Goal: Task Accomplishment & Management: Complete application form

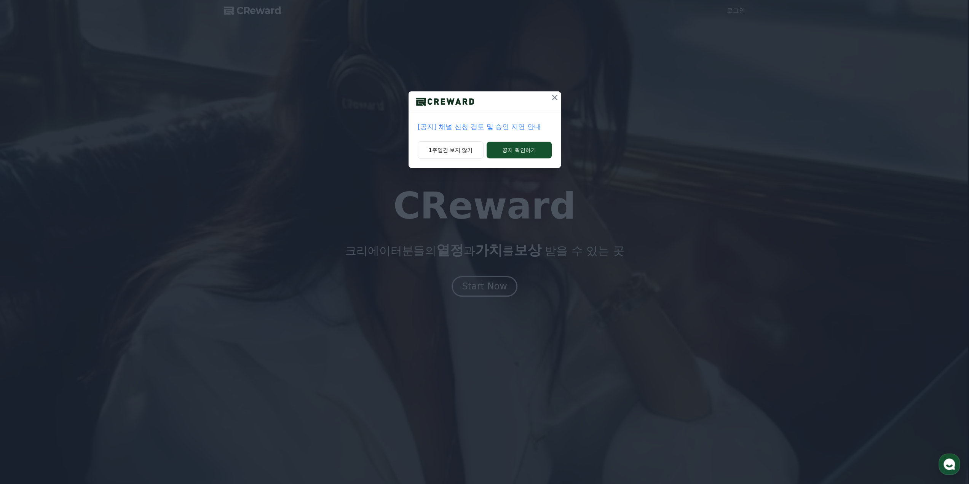
drag, startPoint x: 557, startPoint y: 92, endPoint x: 531, endPoint y: 125, distance: 42.3
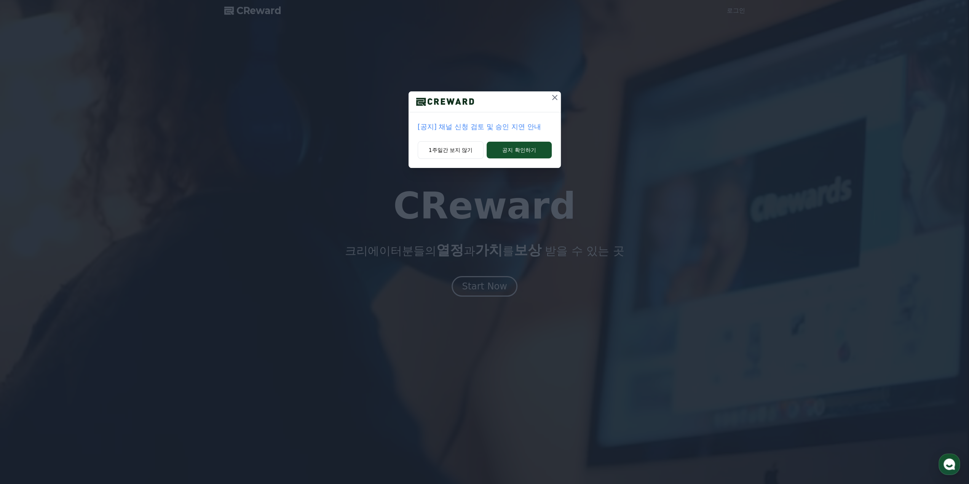
click at [531, 125] on div "[공지] 채널 신청 검토 및 승인 지연 안내 1주일간 보지 않기 공지 확인하기" at bounding box center [484, 129] width 152 height 77
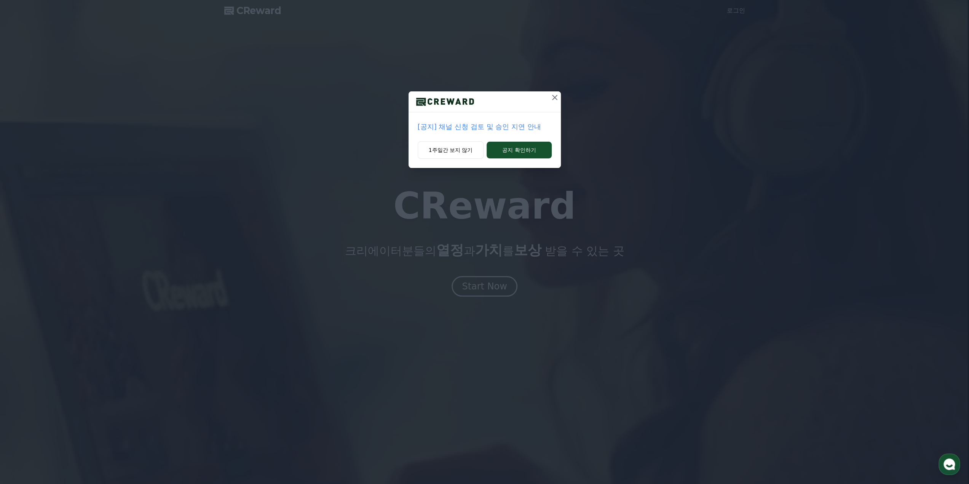
click at [514, 124] on p "[공지] 채널 신청 검토 및 승인 지연 안내" at bounding box center [485, 126] width 134 height 11
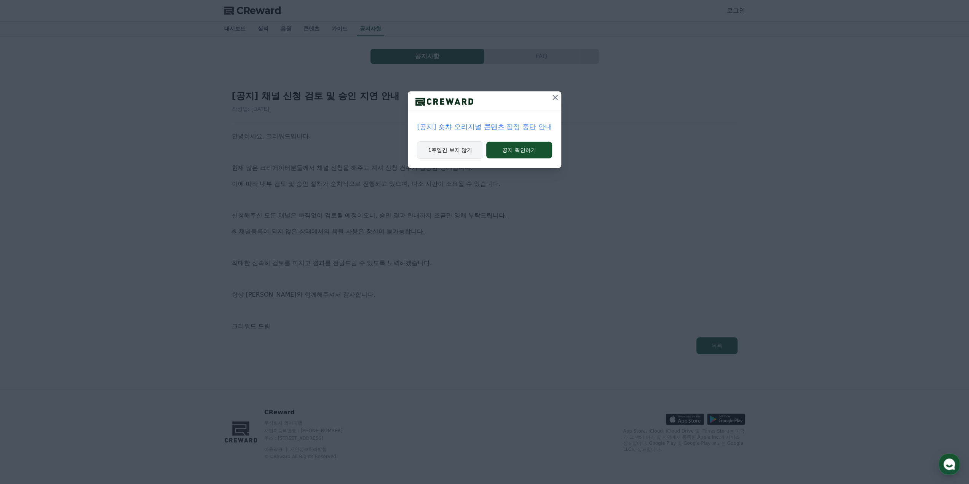
click at [460, 150] on button "1주일간 보지 않기" at bounding box center [450, 150] width 66 height 18
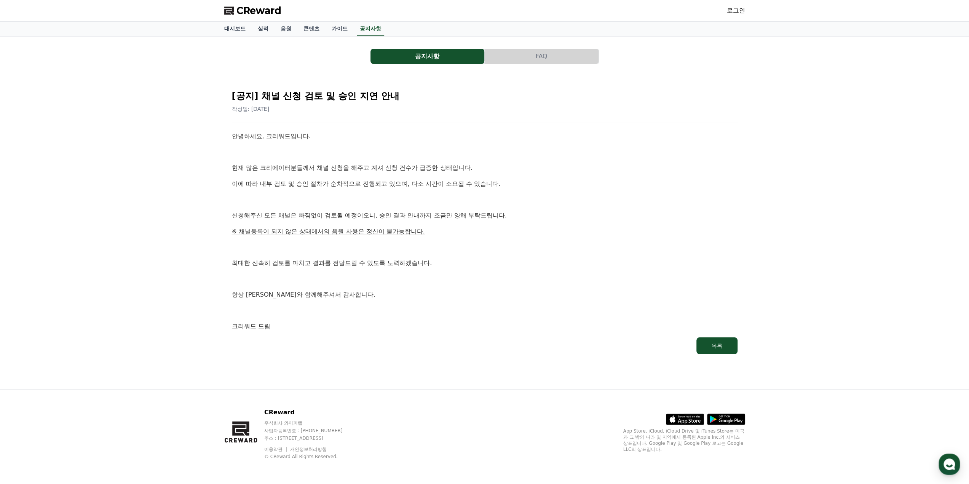
click at [505, 182] on p "이에 따라 내부 검토 및 승인 절차가 순차적으로 진행되고 있으며, 다소 시간이 소요될 수 있습니다." at bounding box center [485, 184] width 506 height 10
click at [512, 183] on p "이에 따라 내부 검토 및 승인 절차가 순차적으로 진행되고 있으며, 다소 시간이 소요될 수 있습니다." at bounding box center [485, 184] width 506 height 10
click at [419, 174] on div "안녕하세요, 크리워드입니다. 현재 많은 크리에이터분들께서 채널 신청을 해주고 계셔 신청 건수가 급증한 상태입니다. 이에 따라 내부 검토 및 승…" at bounding box center [485, 231] width 506 height 200
click at [426, 166] on p "현재 많은 크리에이터분들께서 채널 신청을 해주고 계셔 신청 건수가 급증한 상태입니다." at bounding box center [485, 168] width 506 height 10
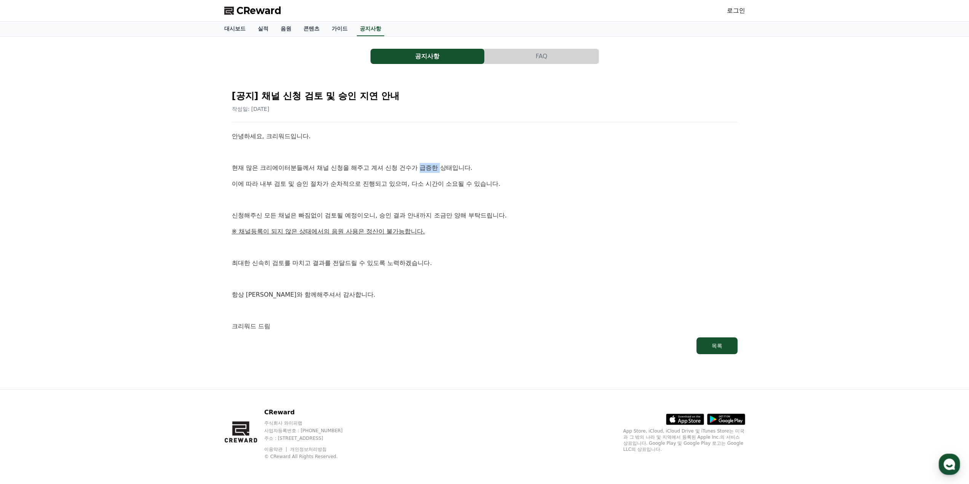
click at [426, 166] on p "현재 많은 크리에이터분들께서 채널 신청을 해주고 계셔 신청 건수가 급증한 상태입니다." at bounding box center [485, 168] width 506 height 10
click at [732, 10] on link "로그인" at bounding box center [736, 10] width 18 height 9
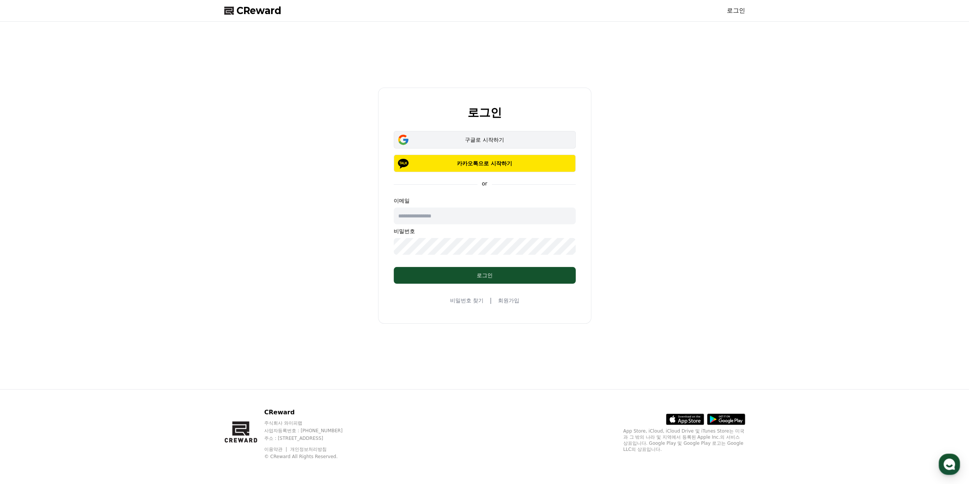
drag, startPoint x: 489, startPoint y: 161, endPoint x: 490, endPoint y: 135, distance: 26.3
click at [490, 135] on div "구글로 시작하기 카카오톡으로 시작하기" at bounding box center [485, 151] width 182 height 41
click at [488, 139] on div "구글로 시작하기" at bounding box center [485, 140] width 160 height 8
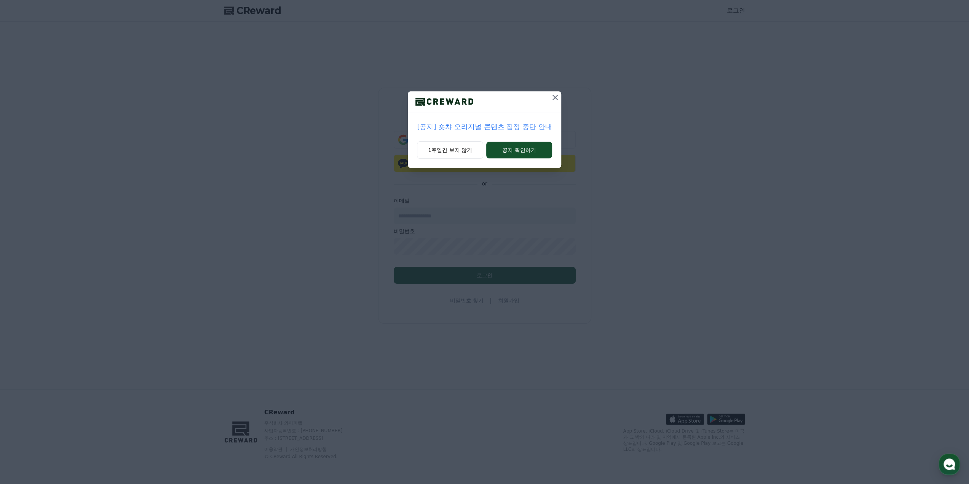
click at [553, 99] on icon at bounding box center [554, 97] width 9 height 9
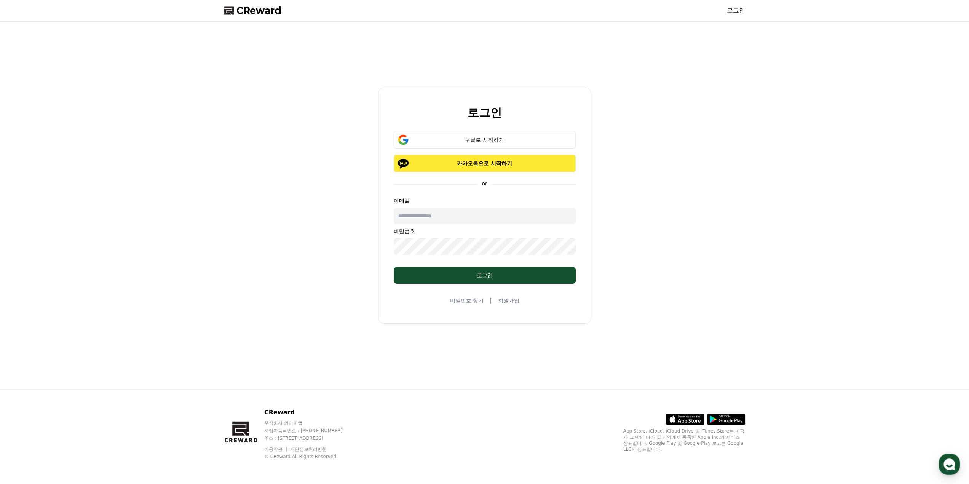
click at [504, 165] on p "카카오톡으로 시작하기" at bounding box center [485, 163] width 160 height 8
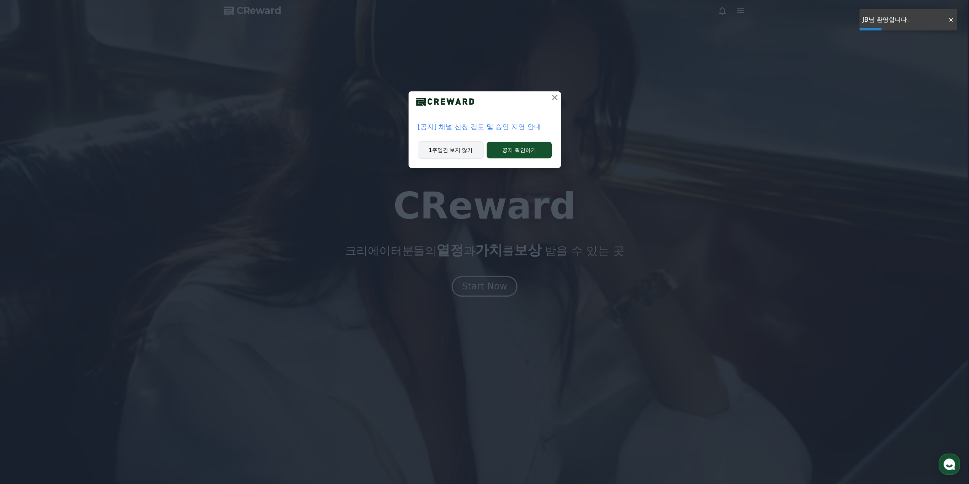
click at [457, 147] on button "1주일간 보지 않기" at bounding box center [451, 150] width 66 height 18
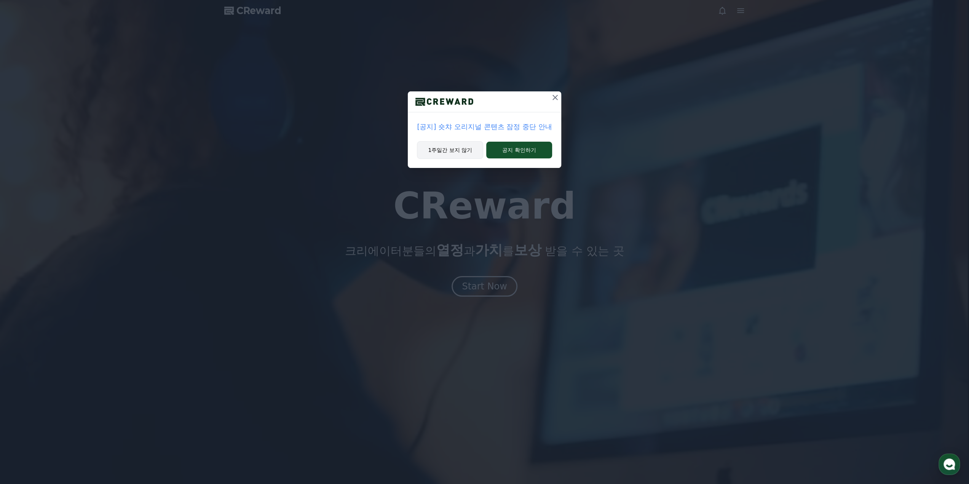
click at [451, 147] on button "1주일간 보지 않기" at bounding box center [450, 150] width 66 height 18
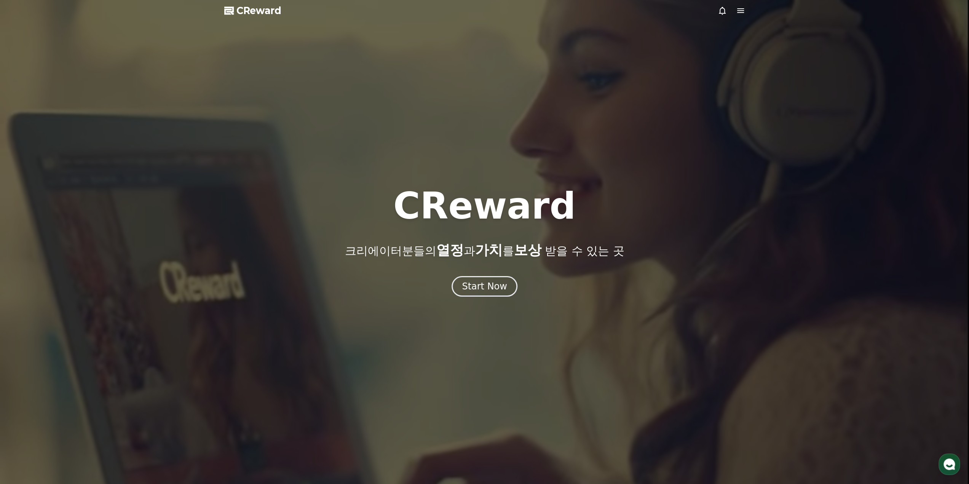
click at [463, 156] on div at bounding box center [484, 242] width 969 height 484
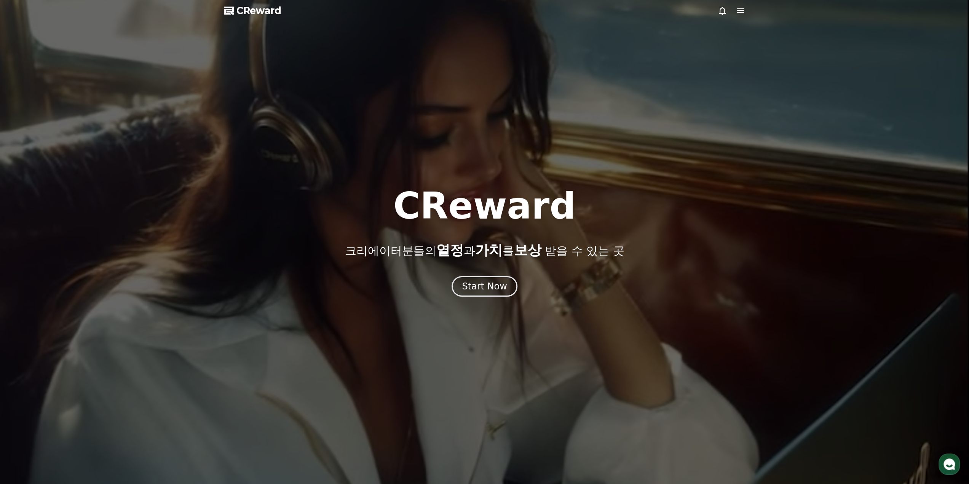
click at [480, 268] on div "CReward 크리에이터분들의 열정 과 가치 를 보상 받을 수 있는 곳 Start Now" at bounding box center [484, 242] width 969 height 109
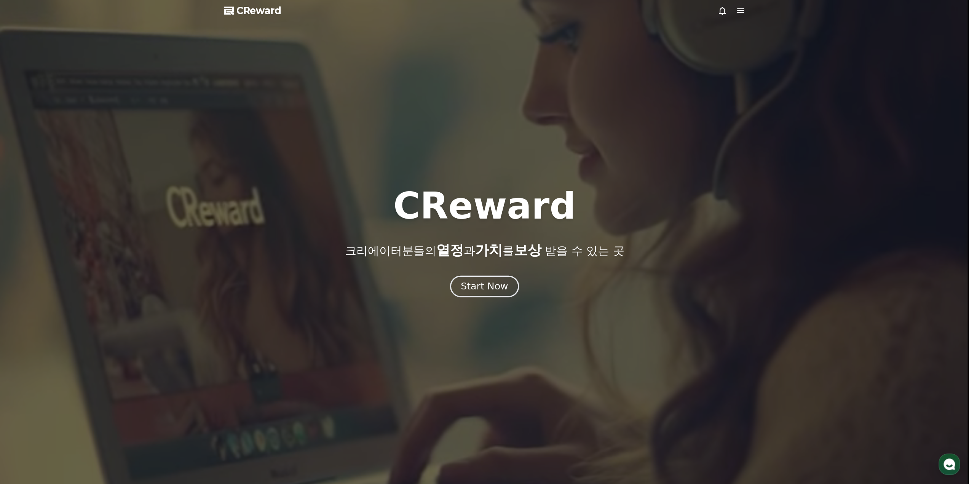
click at [480, 292] on div "Start Now" at bounding box center [484, 286] width 47 height 13
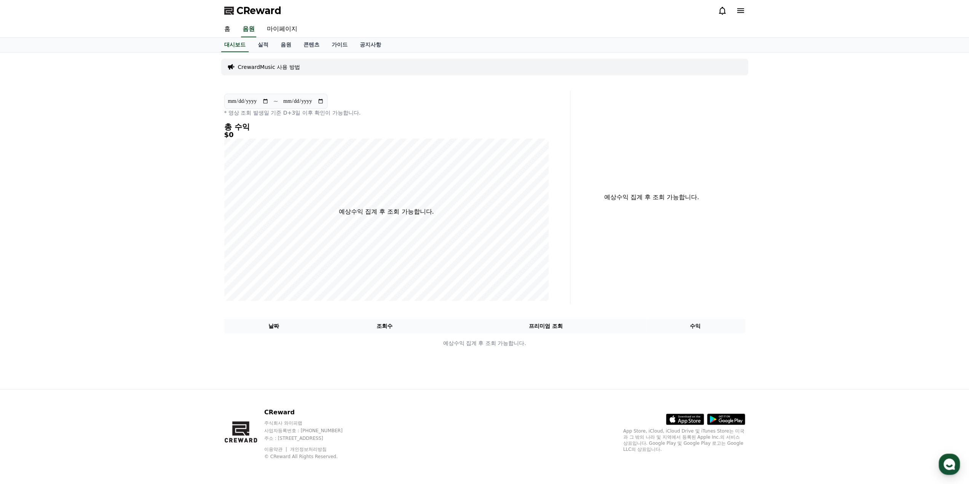
click at [94, 120] on div "**********" at bounding box center [484, 221] width 969 height 336
click at [276, 24] on link "마이페이지" at bounding box center [282, 29] width 43 height 16
select select "**********"
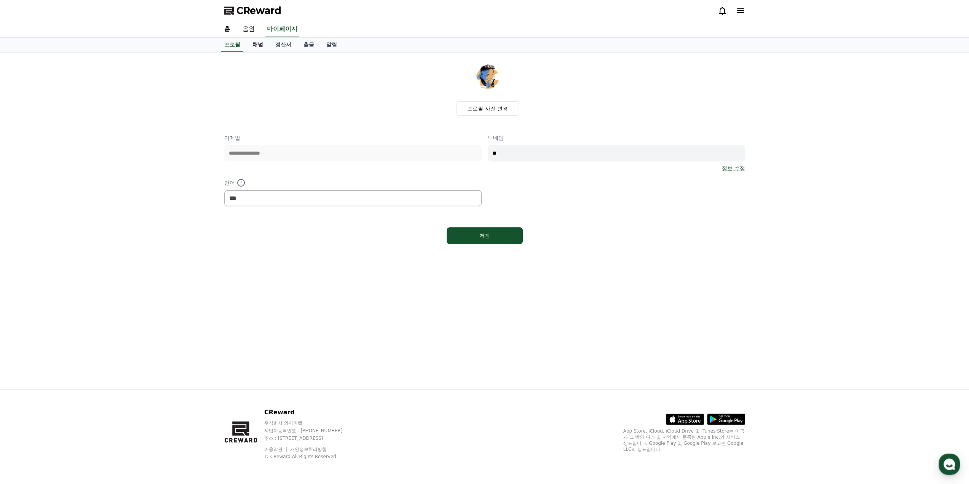
click at [257, 46] on link "채널" at bounding box center [257, 45] width 23 height 14
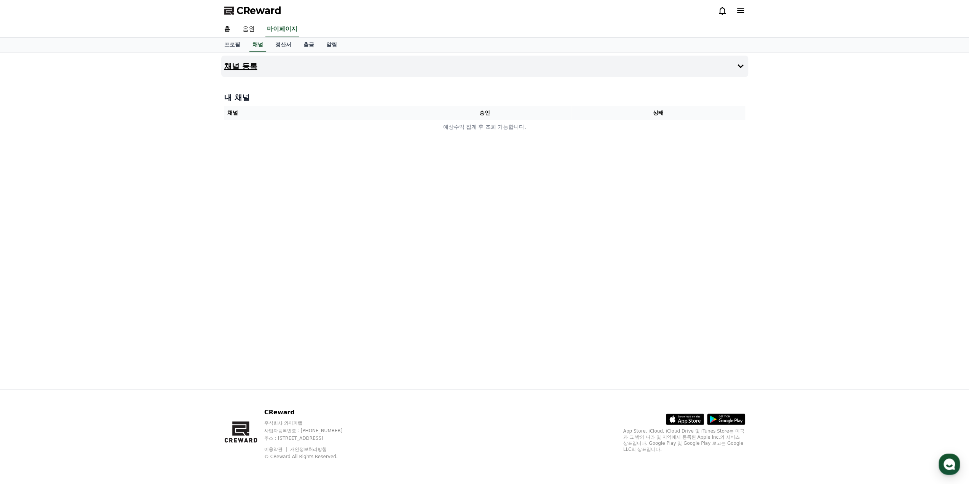
click at [739, 65] on icon at bounding box center [740, 66] width 6 height 4
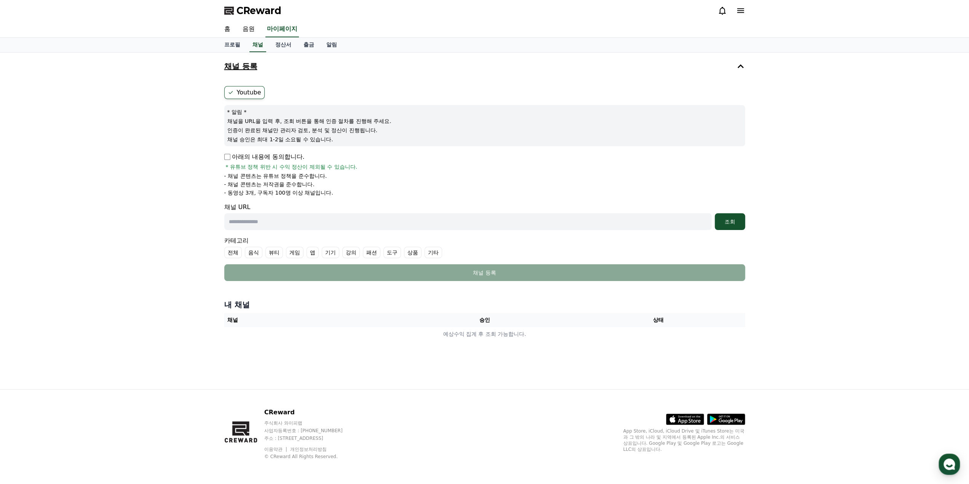
click at [270, 157] on p "아래의 내용에 동의합니다." at bounding box center [264, 156] width 80 height 9
click at [223, 155] on div "Youtube * 알림 * 채널을 URL을 입력 후, 조회 버튼을 통해 인증 절차를 진행해 주세요. 인증이 완료된 채널만 관리자 검토, 분석 …" at bounding box center [484, 183] width 527 height 201
click at [178, 180] on div "채널 등록 Youtube * 알림 * 채널을 URL을 입력 후, 조회 버튼을 통해 인증 절차를 진행해 주세요. 인증이 완료된 채널만 관리자 검…" at bounding box center [484, 221] width 969 height 336
click at [326, 189] on p "- 동영상 3개, 구독자 100명 이상 채널입니다." at bounding box center [278, 193] width 109 height 8
click at [333, 195] on li "- 동영상 3개, 구독자 100명 이상 채널입니다." at bounding box center [484, 193] width 521 height 8
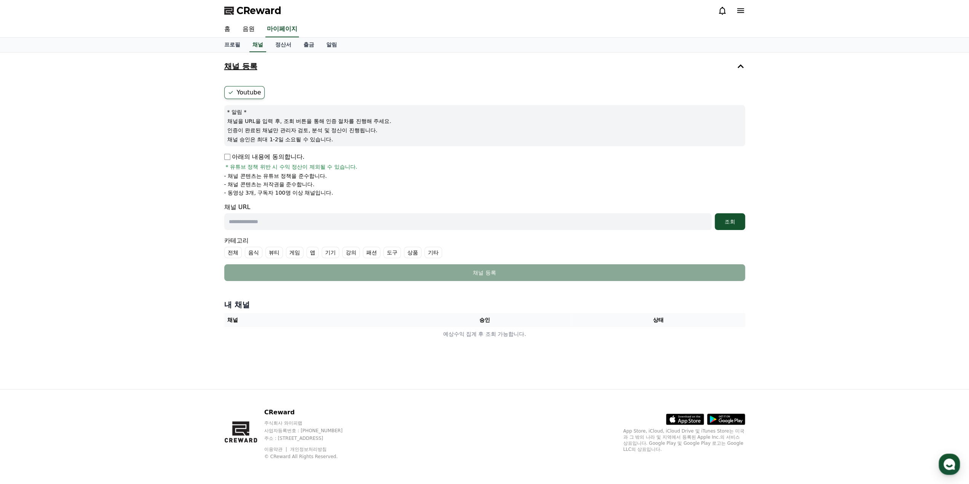
click at [254, 220] on input "text" at bounding box center [467, 221] width 487 height 17
paste input "**********"
type input "**********"
click at [728, 220] on div "조회" at bounding box center [730, 222] width 24 height 8
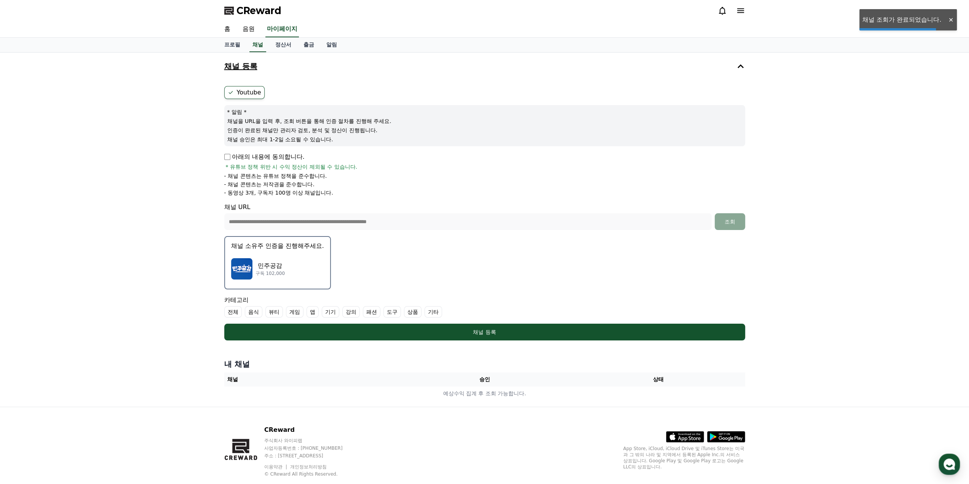
click at [150, 237] on div "**********" at bounding box center [484, 230] width 969 height 354
click at [248, 268] on img "button" at bounding box center [241, 268] width 21 height 21
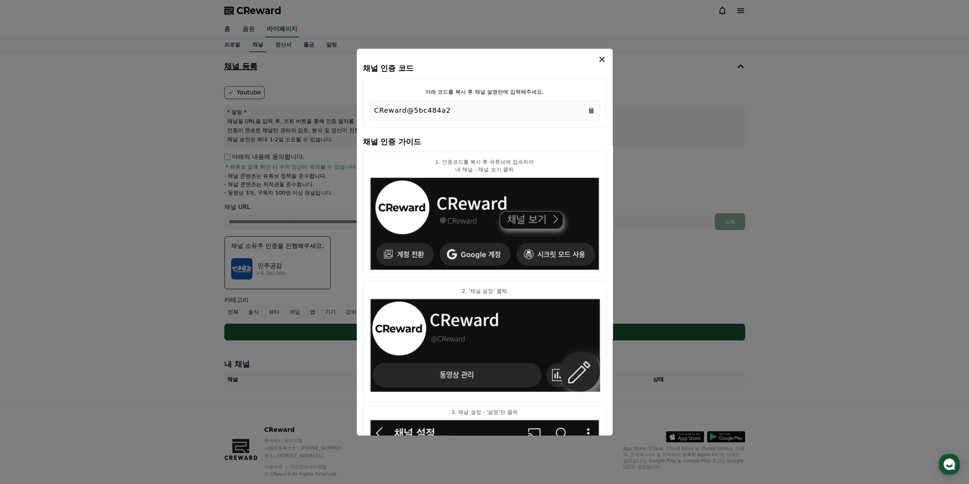
click at [405, 105] on p "CReward@5bc484a2" at bounding box center [412, 110] width 77 height 11
click at [593, 107] on icon "Copy to clipboard" at bounding box center [591, 110] width 8 height 8
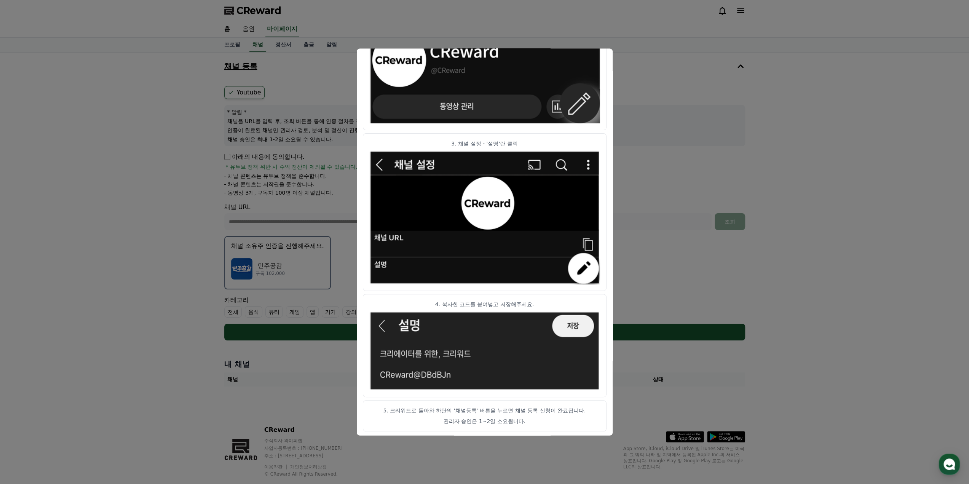
scroll to position [16, 0]
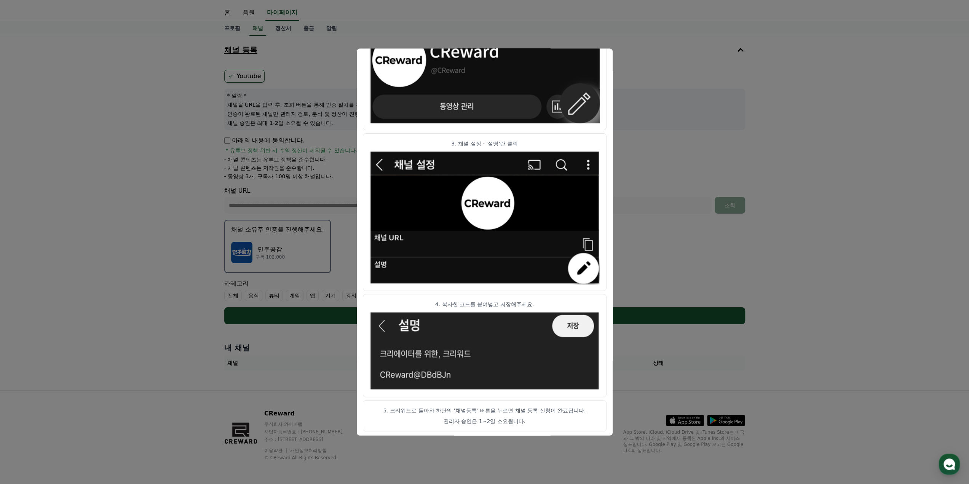
click at [665, 253] on button "close modal" at bounding box center [484, 242] width 969 height 484
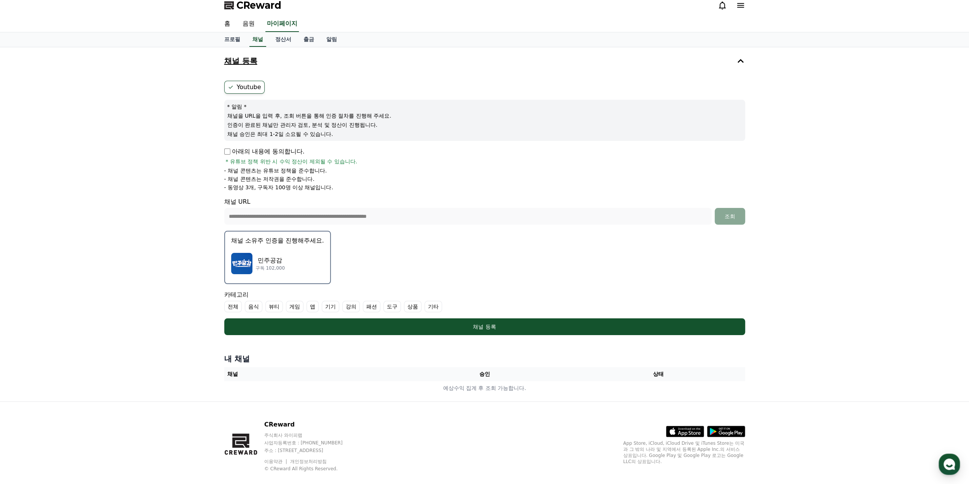
scroll to position [0, 0]
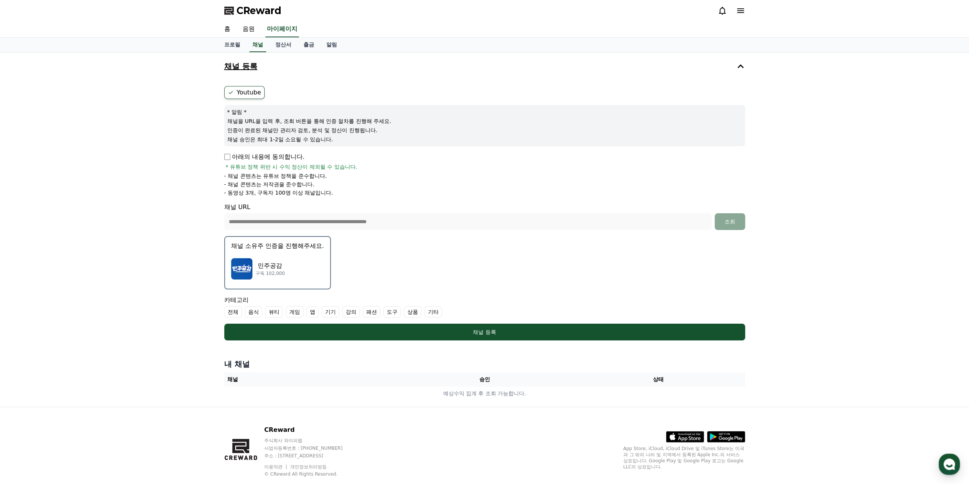
click at [261, 265] on p "민주공감" at bounding box center [269, 265] width 29 height 9
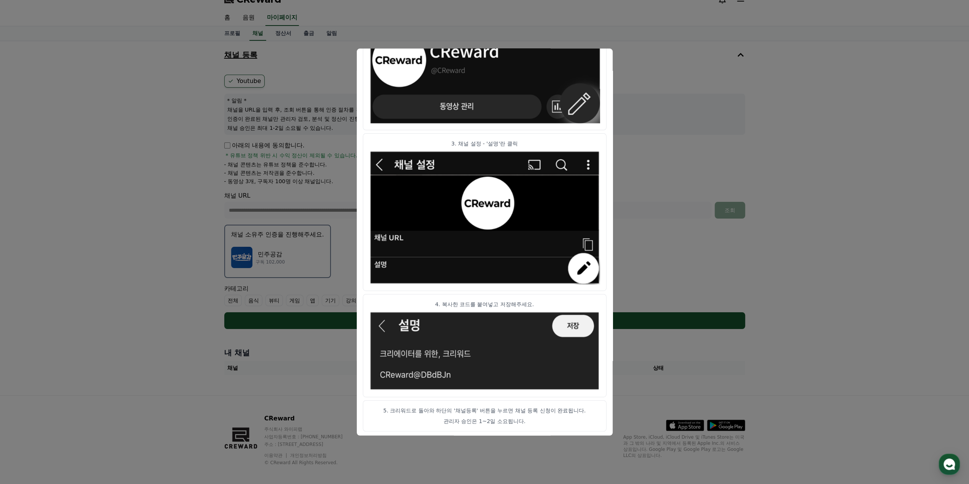
scroll to position [16, 0]
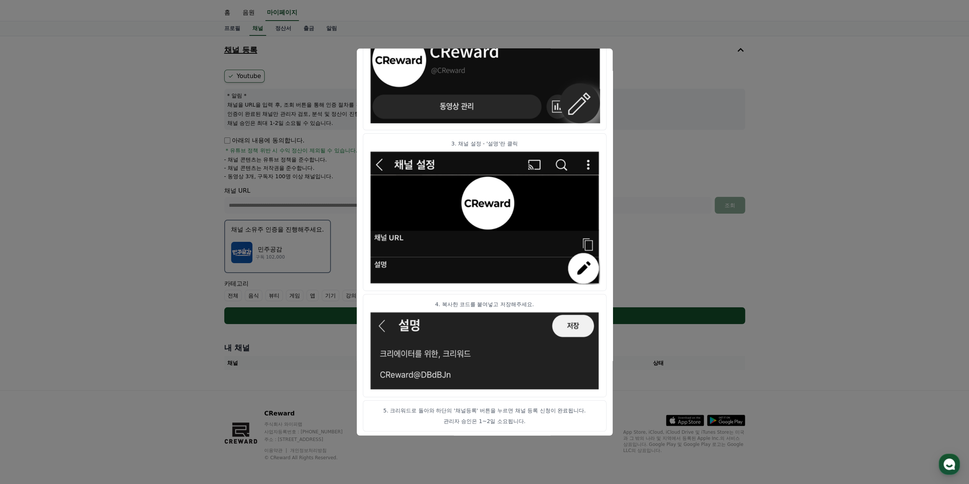
click at [462, 408] on p "5. 크리워드로 돌아와 하단의 '채널등록' 버튼을 누르면 채널 등록 신청이 완료됩니다." at bounding box center [484, 410] width 231 height 8
click at [490, 406] on p "5. 크리워드로 돌아와 하단의 '채널등록' 버튼을 누르면 채널 등록 신청이 완료됩니다." at bounding box center [484, 410] width 231 height 8
click at [515, 411] on p "5. 크리워드로 돌아와 하단의 '채널등록' 버튼을 누르면 채널 등록 신청이 완료됩니다." at bounding box center [484, 410] width 231 height 8
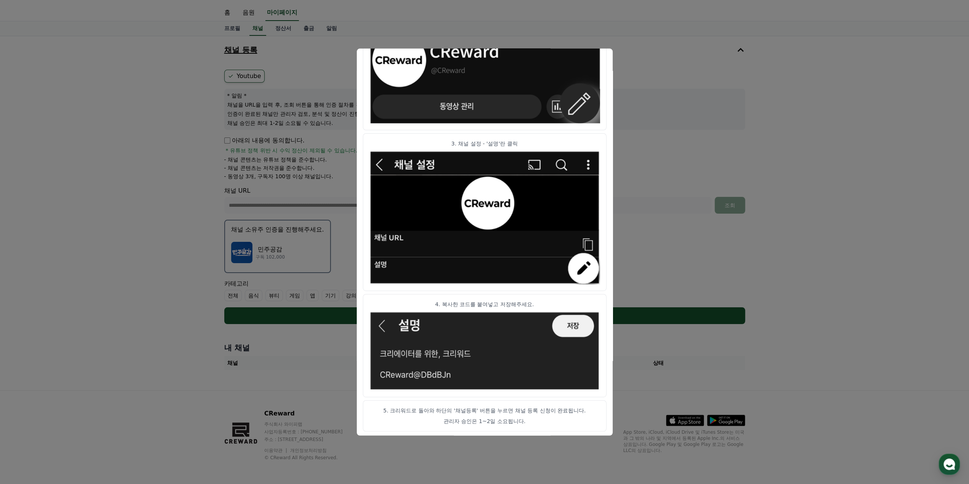
click at [639, 159] on button "close modal" at bounding box center [484, 242] width 969 height 484
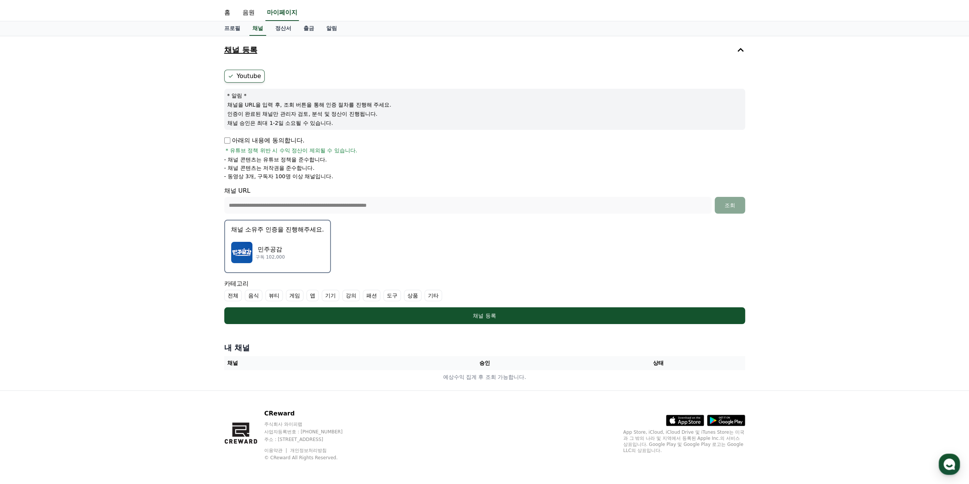
click at [471, 232] on form "**********" at bounding box center [484, 197] width 521 height 254
click at [262, 231] on p "채널 소유주 인증을 진행해주세요." at bounding box center [277, 229] width 93 height 9
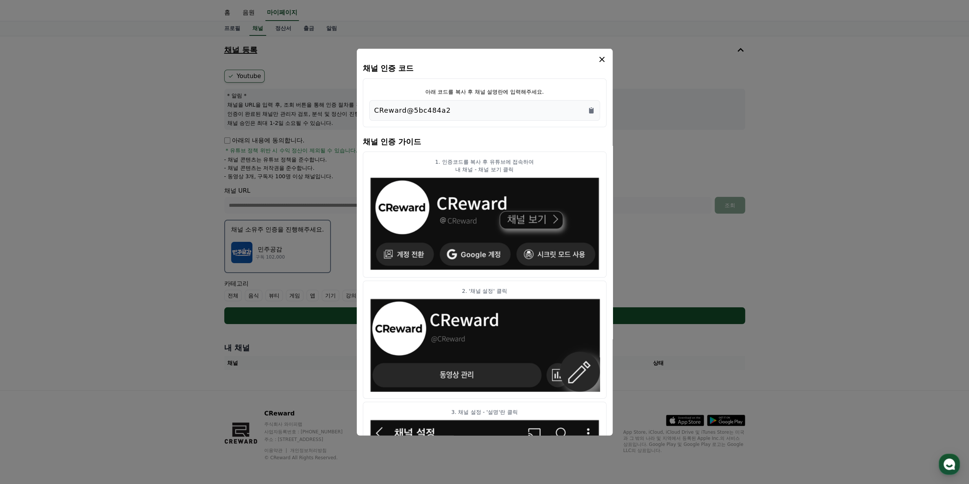
click at [514, 137] on h4 "채널 인증 가이드" at bounding box center [485, 140] width 244 height 21
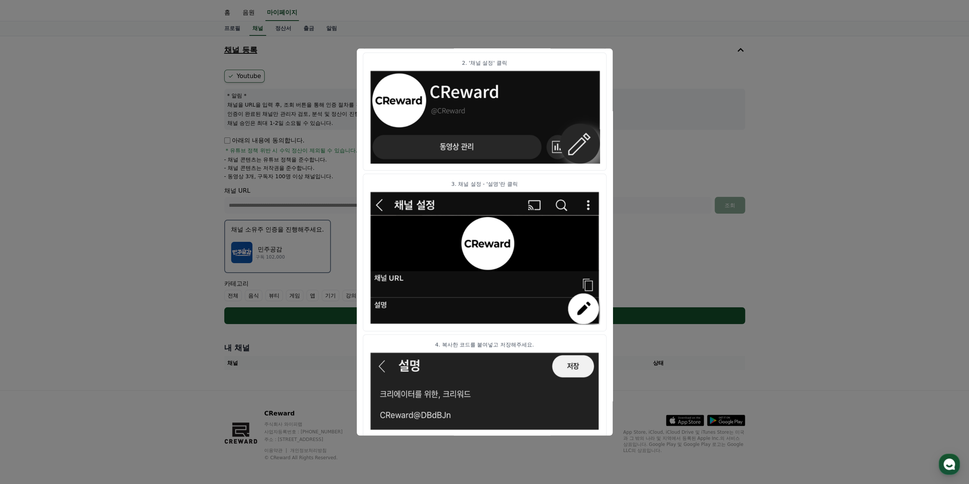
scroll to position [268, 0]
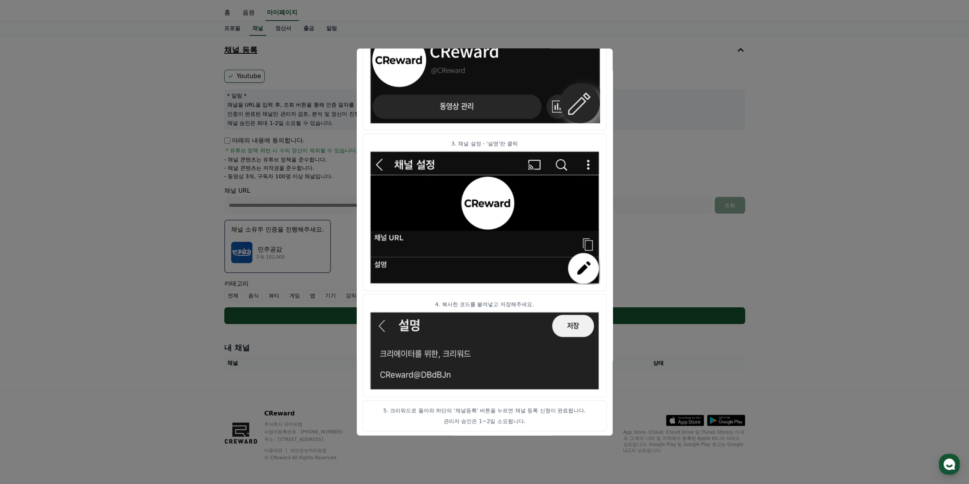
click at [569, 323] on img "modal" at bounding box center [484, 351] width 231 height 80
click at [490, 393] on article "4. 복사한 코드를 붙여넣고 저장해주세요." at bounding box center [485, 345] width 244 height 103
click at [483, 415] on article "5. 크리워드로 돌아와 하단의 '채널등록' 버튼을 누르면 채널 등록 신청이 완료됩니다. 관리자 승인은 1~2일 소요됩니다." at bounding box center [485, 415] width 244 height 31
click at [478, 427] on article "5. 크리워드로 돌아와 하단의 '채널등록' 버튼을 누르면 채널 등록 신청이 완료됩니다. 관리자 승인은 1~2일 소요됩니다." at bounding box center [485, 415] width 244 height 31
click at [656, 232] on button "close modal" at bounding box center [484, 242] width 969 height 484
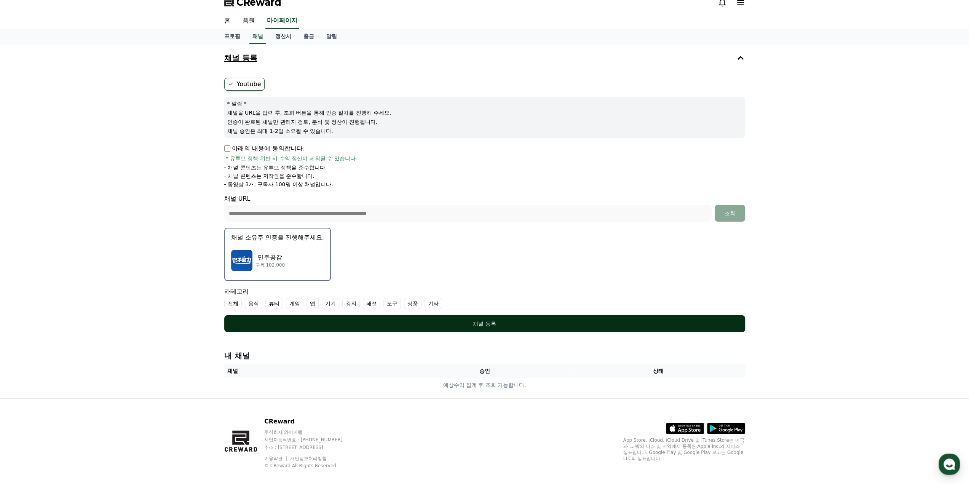
scroll to position [16, 0]
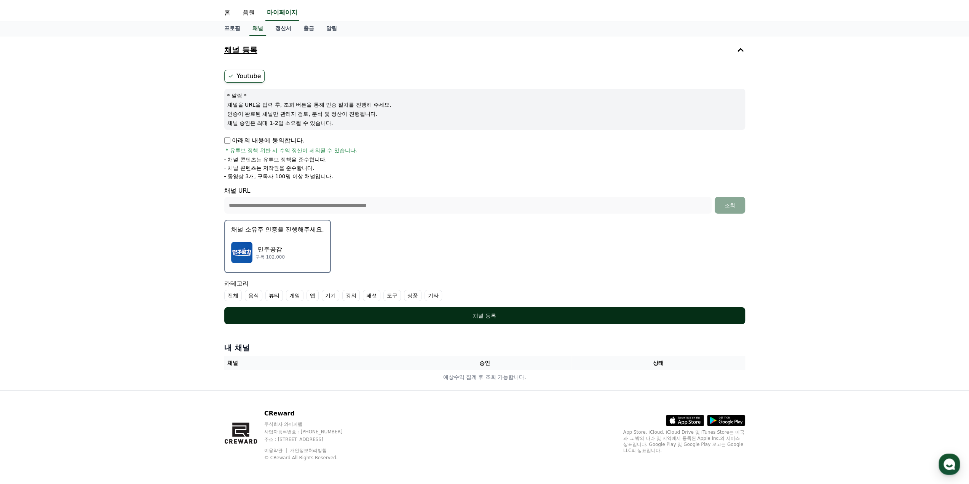
click at [529, 316] on div "채널 등록" at bounding box center [484, 316] width 490 height 8
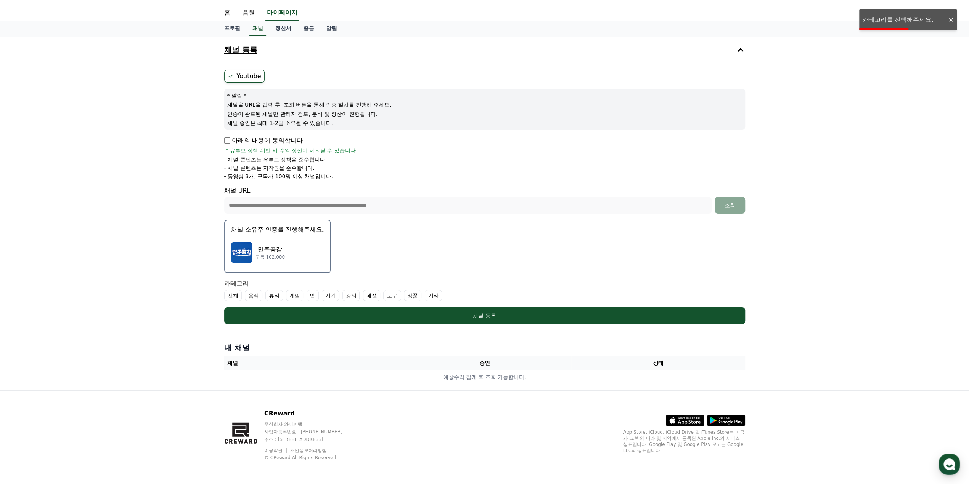
click at [434, 294] on label "기타" at bounding box center [433, 295] width 18 height 11
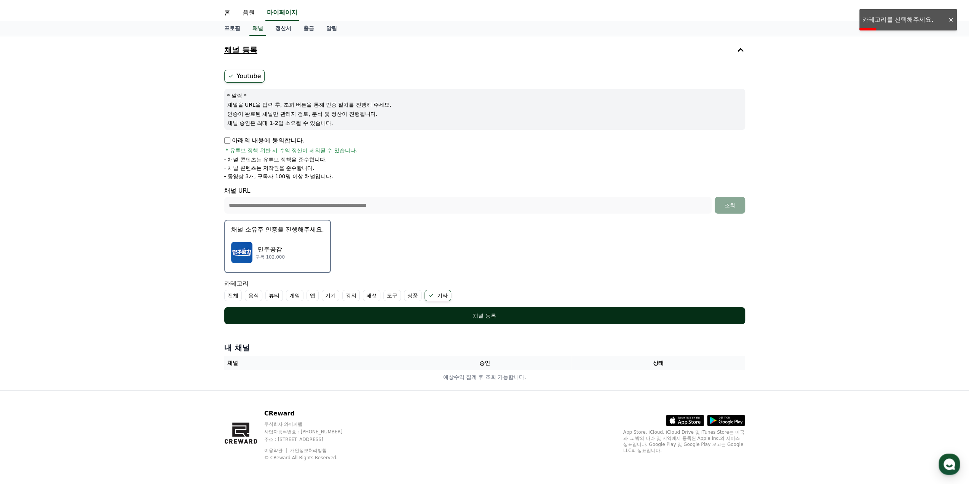
click at [469, 314] on div "채널 등록" at bounding box center [484, 316] width 490 height 8
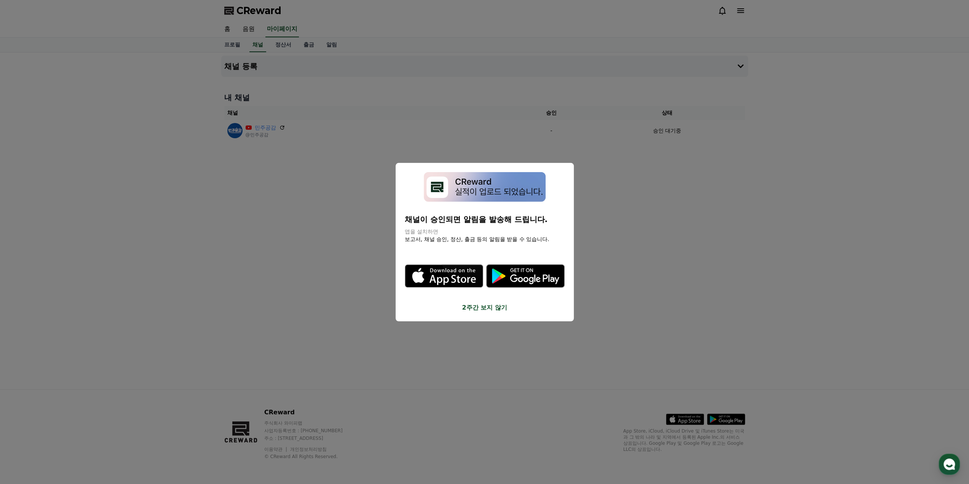
click at [490, 308] on button "2주간 보지 않기" at bounding box center [485, 307] width 160 height 9
click at [280, 223] on div "채널 등록 내 채널 채널 승인 상태 민주공감 @민주공감 - 승인 대기중" at bounding box center [484, 221] width 533 height 336
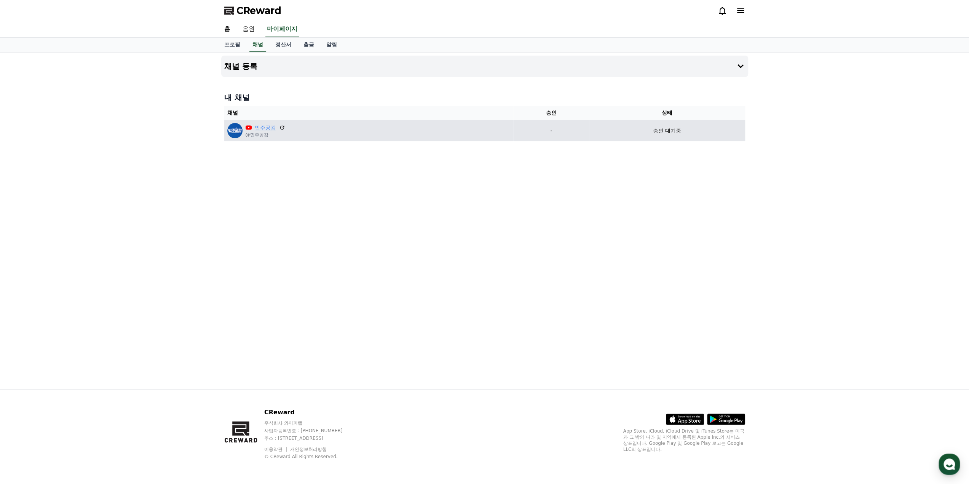
click at [266, 128] on link "민주공감" at bounding box center [265, 128] width 21 height 8
